Goal: Task Accomplishment & Management: Use online tool/utility

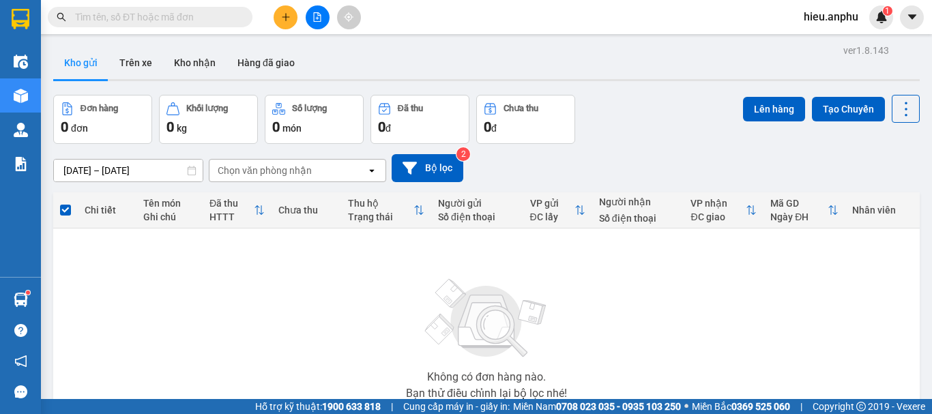
click at [321, 8] on button at bounding box center [318, 17] width 24 height 24
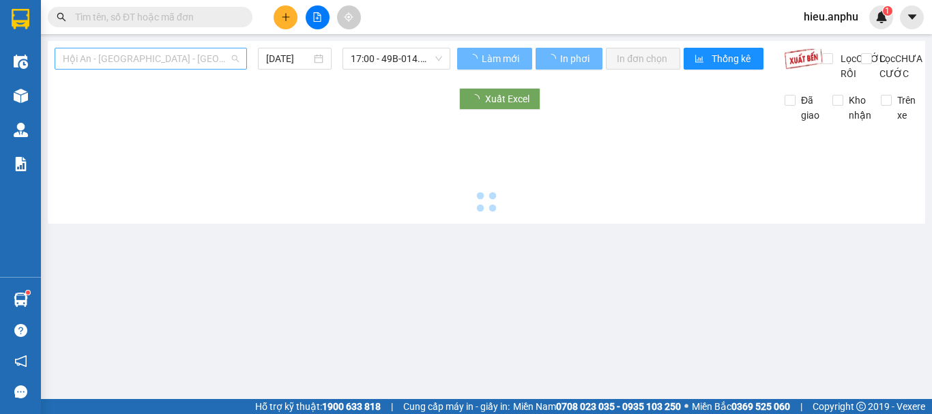
click at [127, 57] on span "Hội An - [GEOGRAPHIC_DATA] - [GEOGRAPHIC_DATA]" at bounding box center [151, 58] width 176 height 20
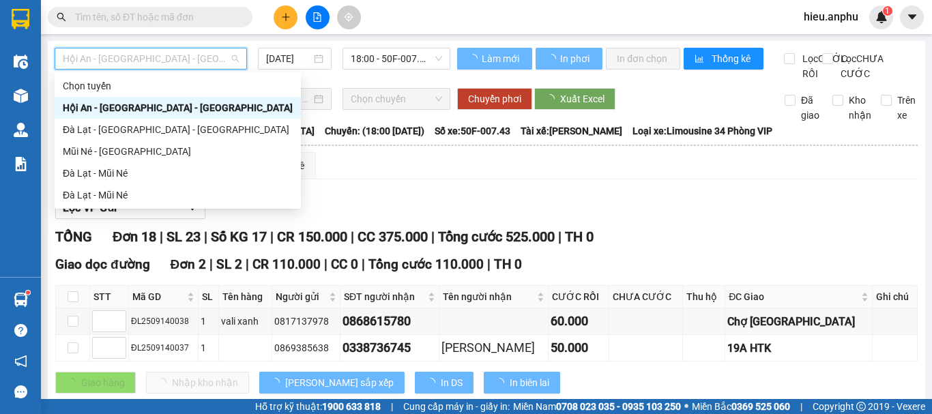
click at [100, 180] on div "Đà Lạt - Mũi Né" at bounding box center [178, 173] width 230 height 15
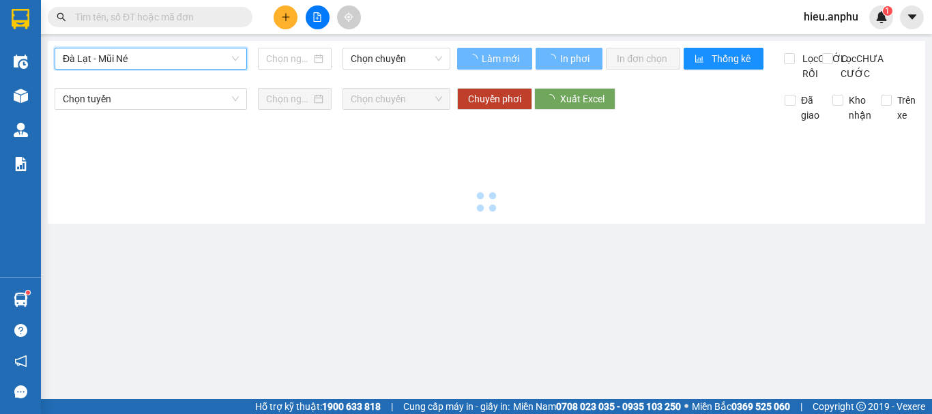
type input "[DATE]"
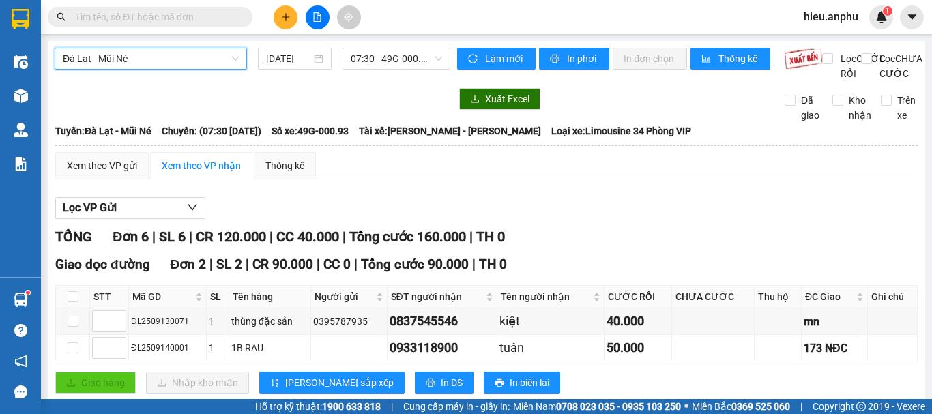
click at [113, 48] on span "Đà Lạt - Mũi Né" at bounding box center [151, 58] width 176 height 20
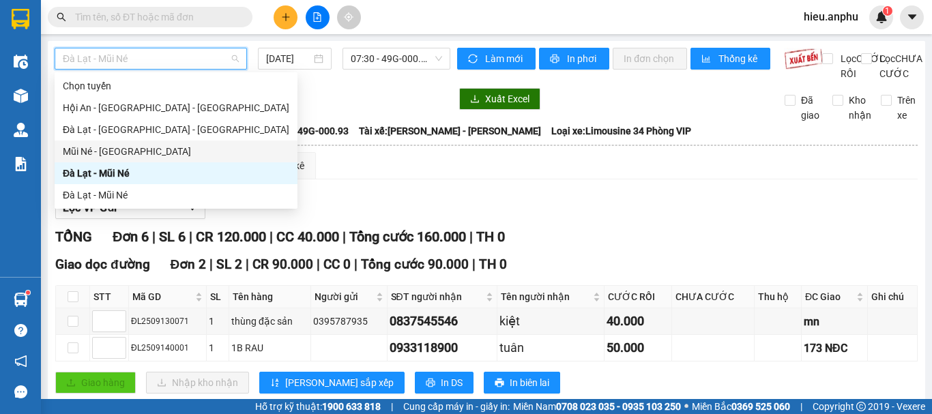
click at [74, 152] on div "Mũi Né - [GEOGRAPHIC_DATA]" at bounding box center [176, 151] width 227 height 15
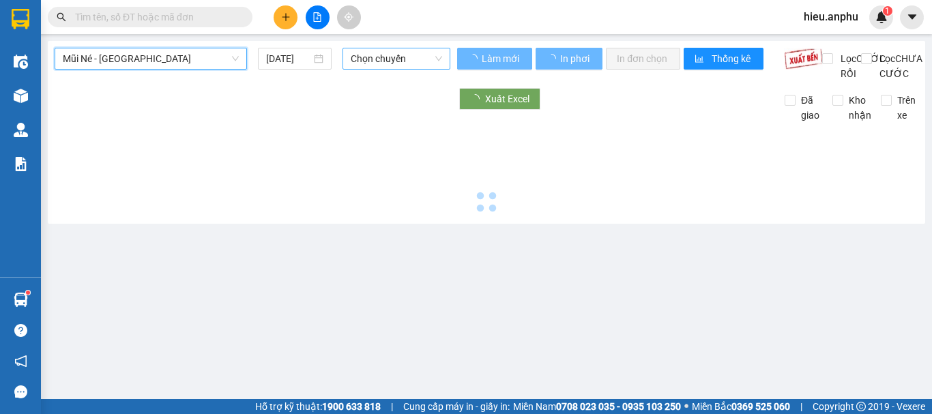
click at [369, 56] on span "Chọn chuyến" at bounding box center [396, 58] width 91 height 20
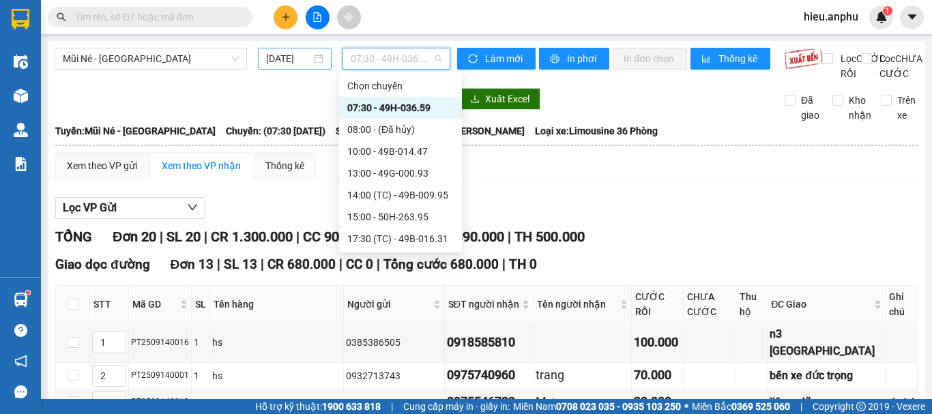
click at [289, 54] on input "[DATE]" at bounding box center [288, 58] width 45 height 15
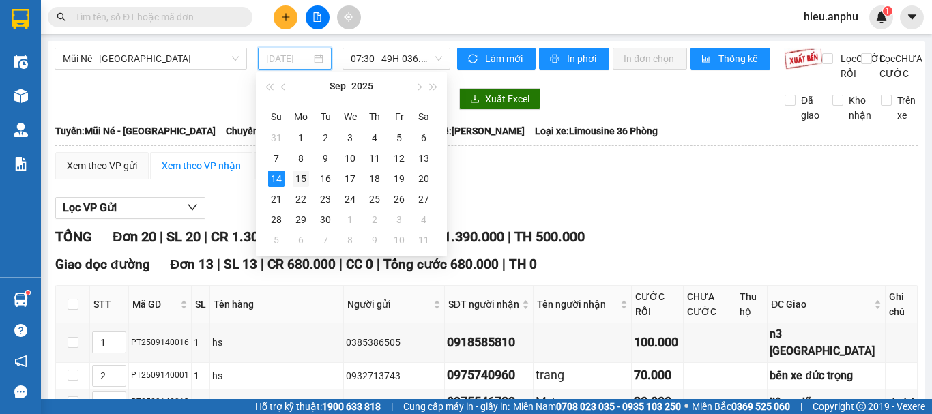
click at [298, 177] on div "15" at bounding box center [301, 179] width 16 height 16
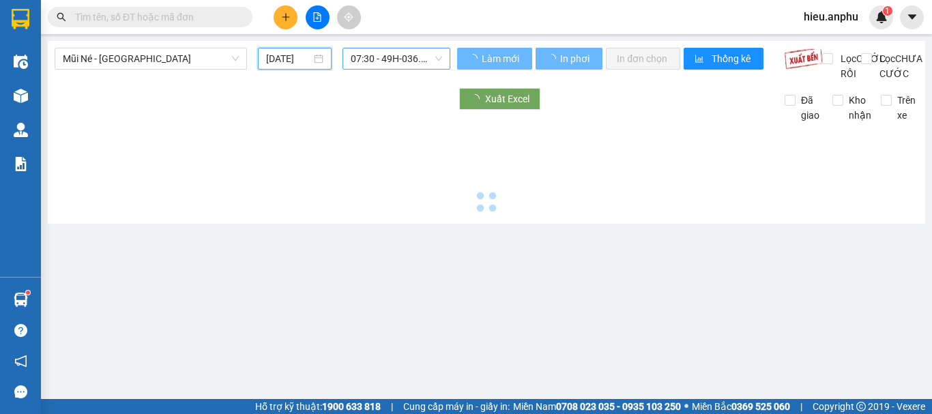
click at [371, 59] on span "07:30 - 49H-036.59" at bounding box center [396, 58] width 91 height 20
type input "[DATE]"
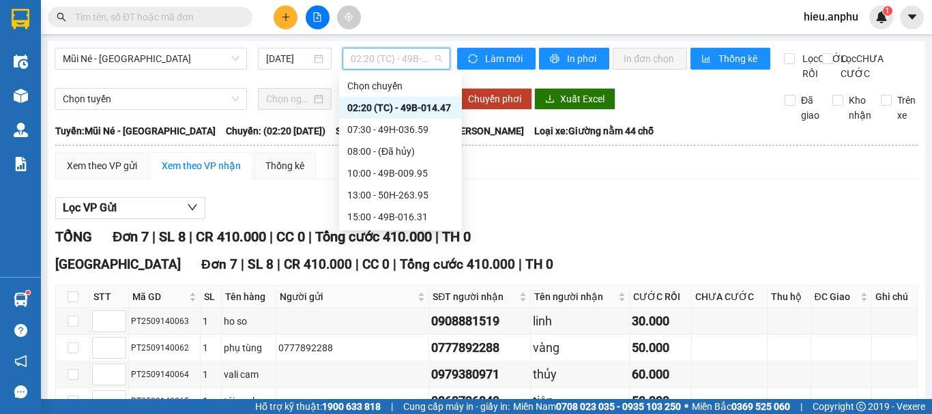
click at [366, 109] on div "02:20 (TC) - 49B-014.47" at bounding box center [400, 107] width 106 height 15
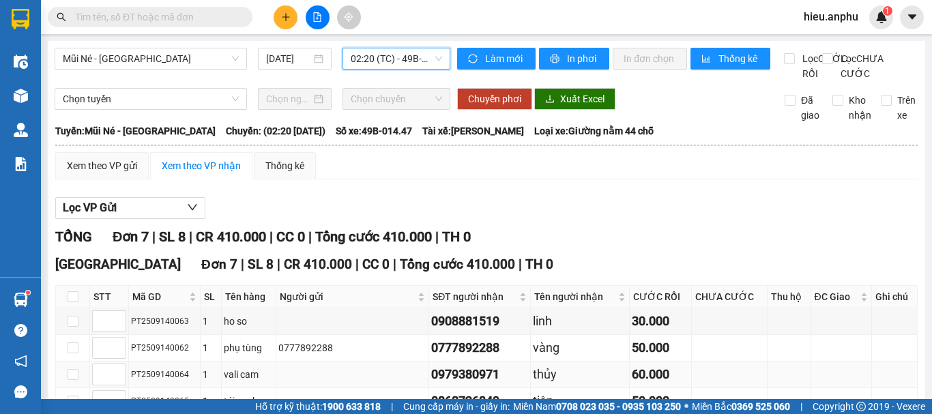
scroll to position [181, 0]
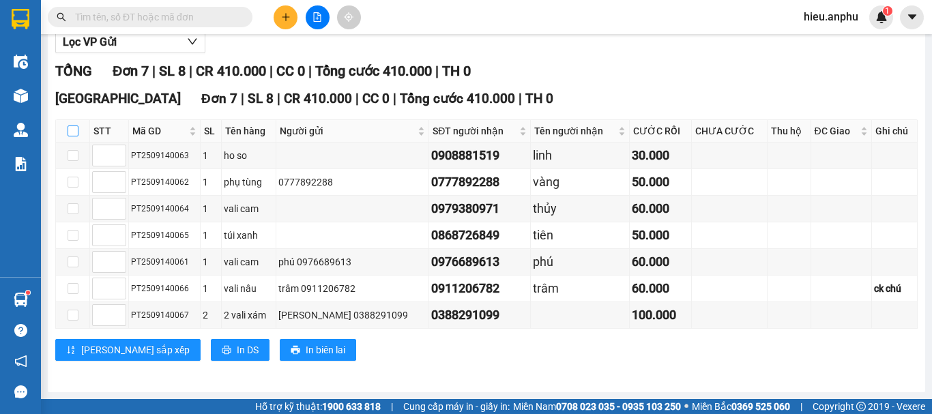
click at [74, 132] on input "checkbox" at bounding box center [73, 131] width 11 height 11
checkbox input "true"
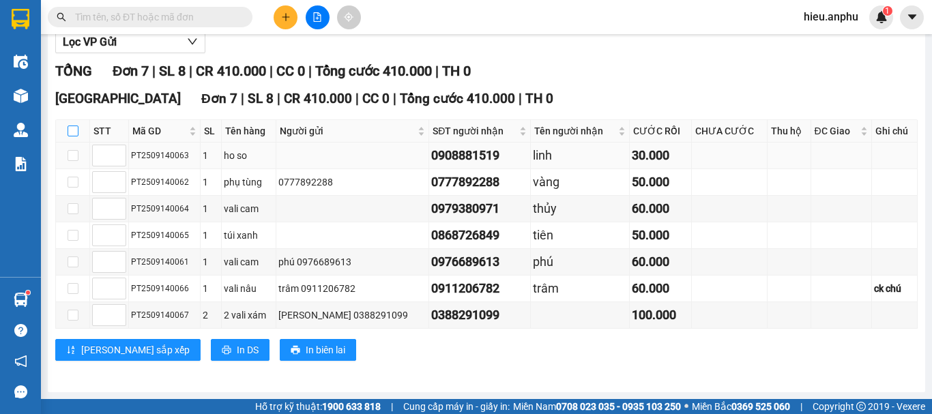
checkbox input "true"
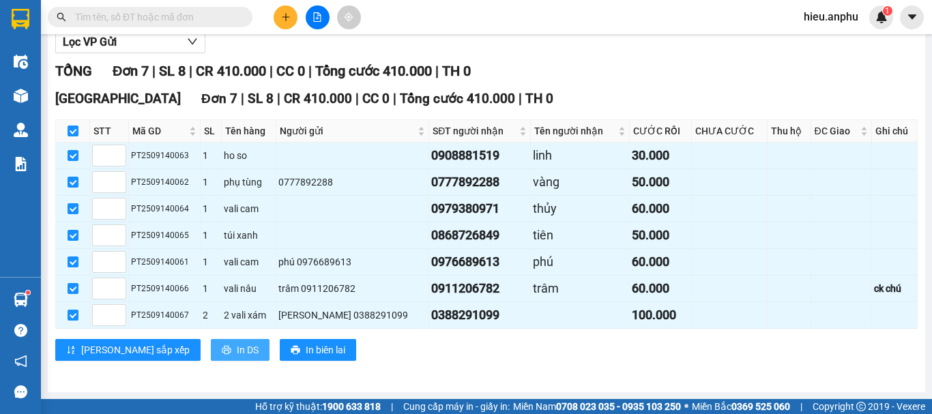
click at [237, 350] on span "In DS" at bounding box center [248, 350] width 22 height 15
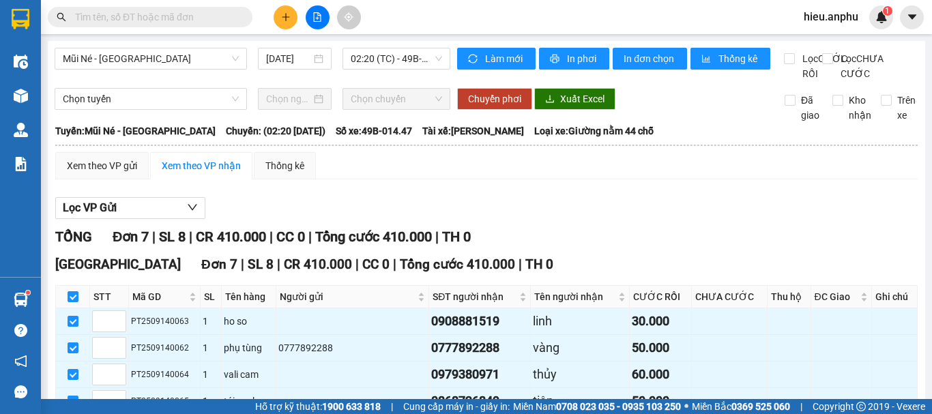
scroll to position [0, 0]
